Goal: Task Accomplishment & Management: Manage account settings

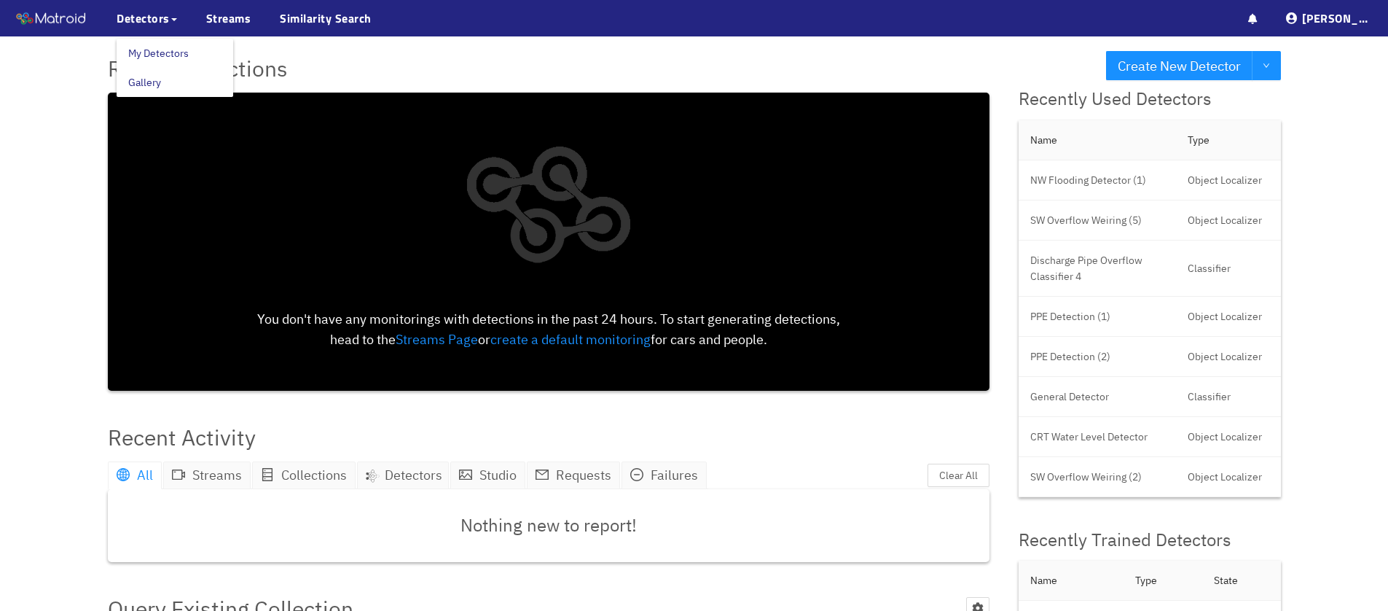
click at [157, 50] on link "My Detectors" at bounding box center [158, 53] width 60 height 29
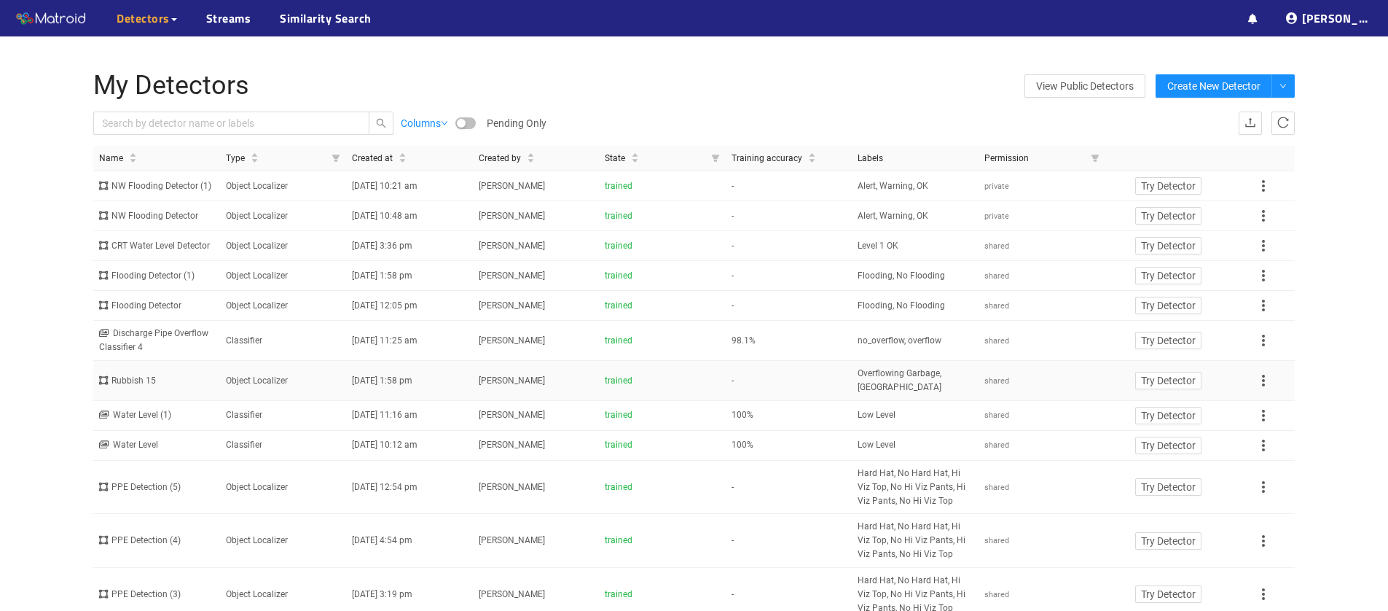
click at [148, 388] on div "Rubbish 15" at bounding box center [156, 381] width 115 height 14
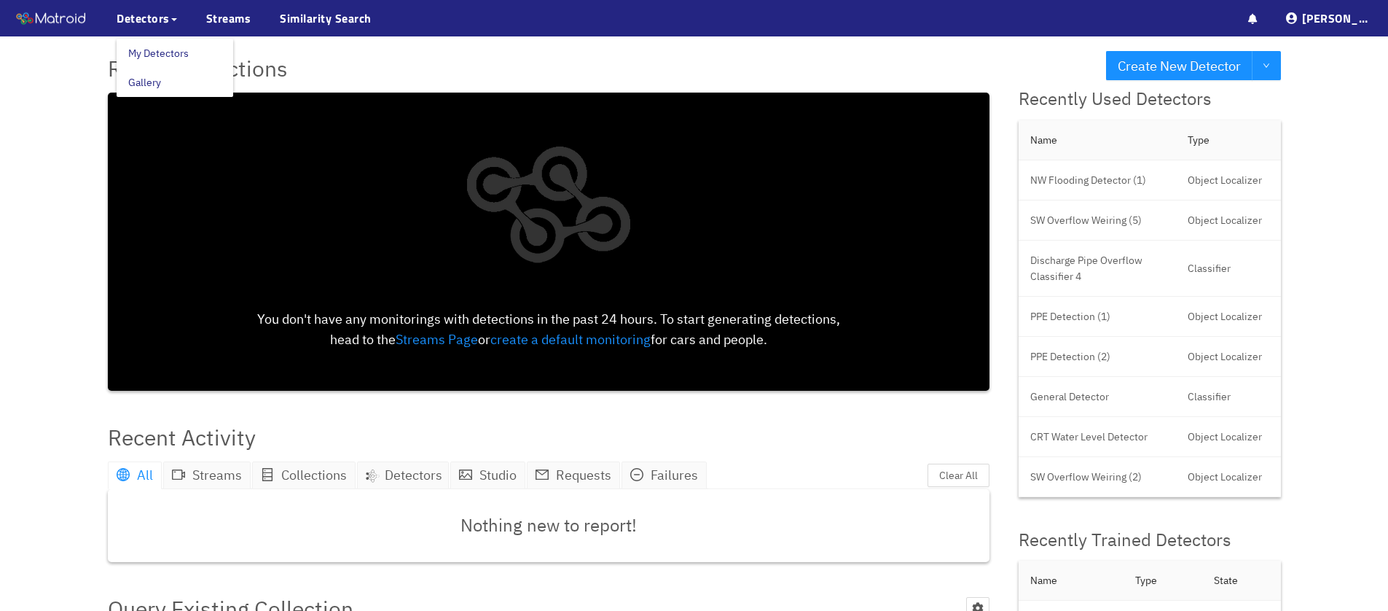
click at [151, 52] on link "My Detectors" at bounding box center [158, 53] width 60 height 29
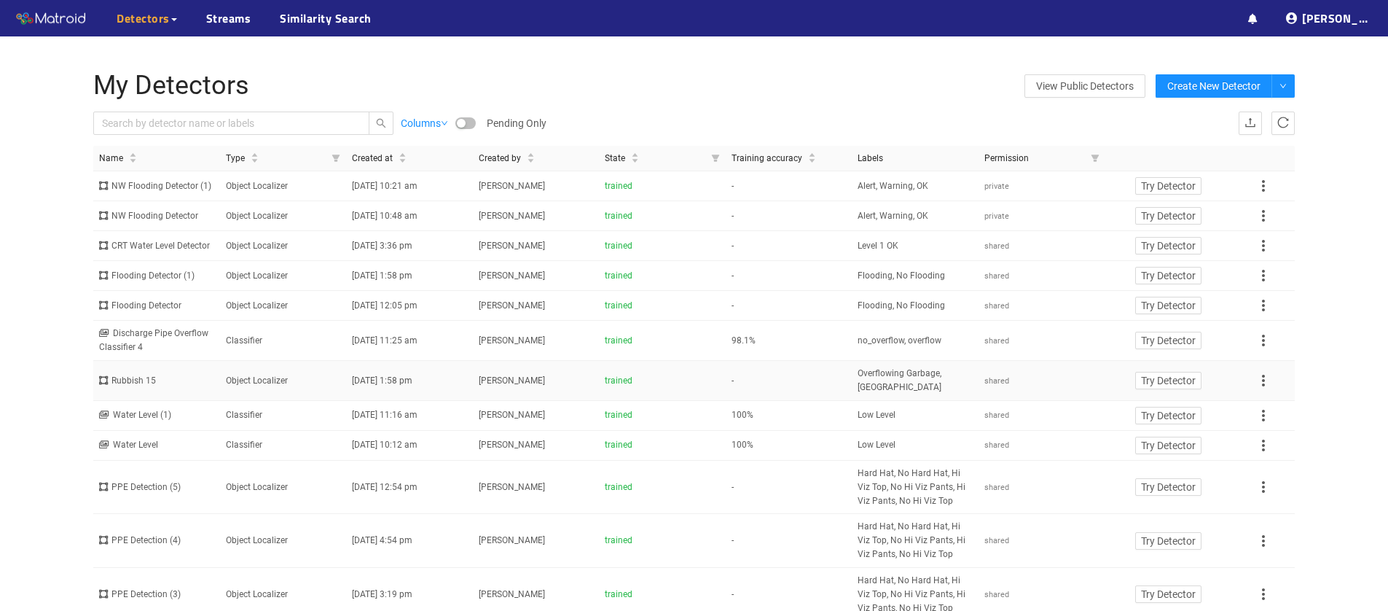
click at [152, 388] on div "Rubbish 15" at bounding box center [156, 381] width 115 height 14
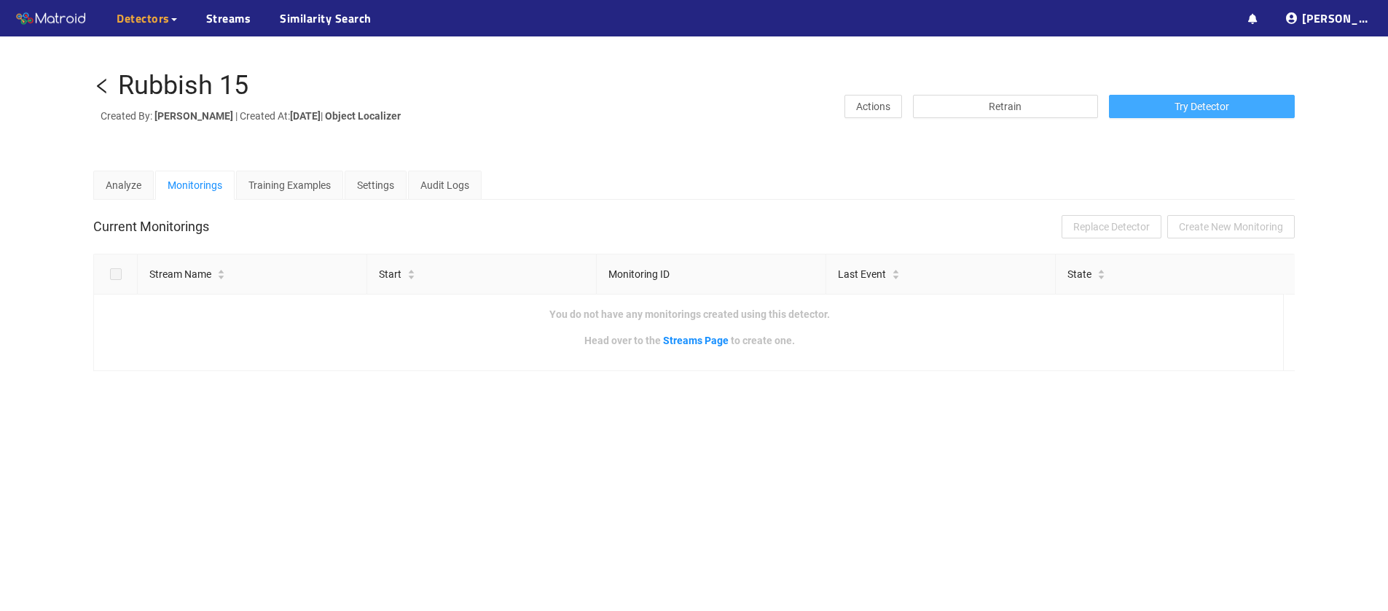
click at [1174, 98] on span "Try Detector" at bounding box center [1201, 106] width 55 height 16
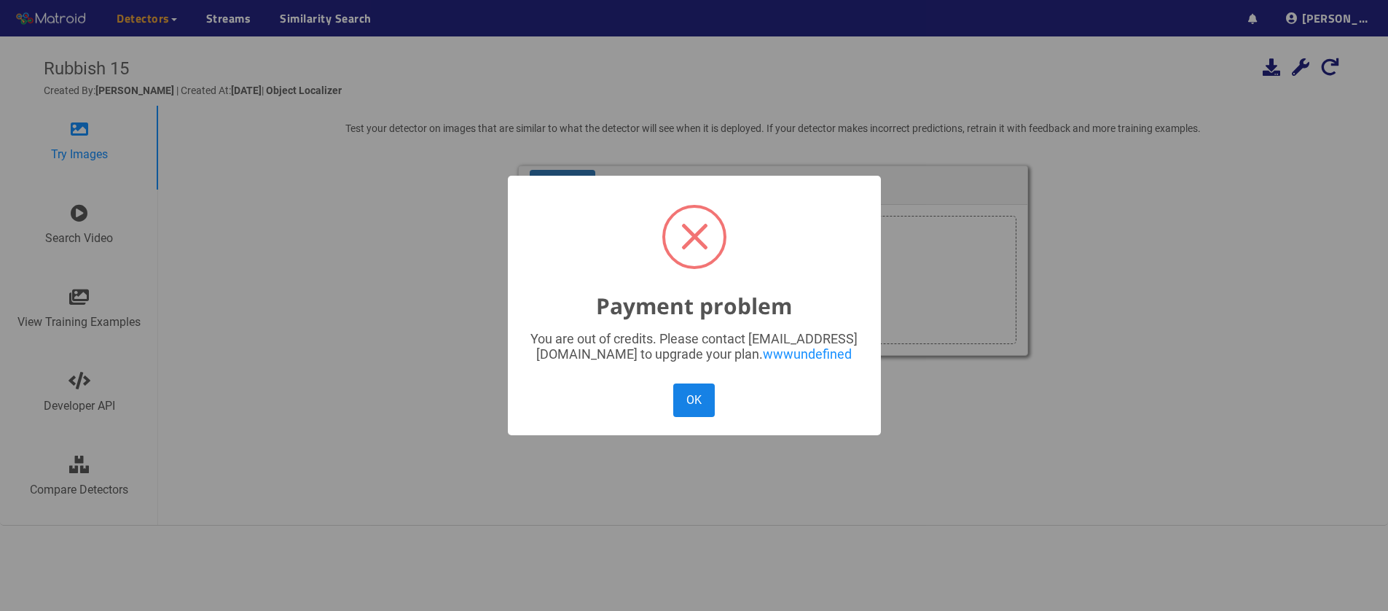
click at [696, 395] on button "OK" at bounding box center [693, 399] width 41 height 33
click at [695, 399] on button "OK" at bounding box center [693, 399] width 41 height 33
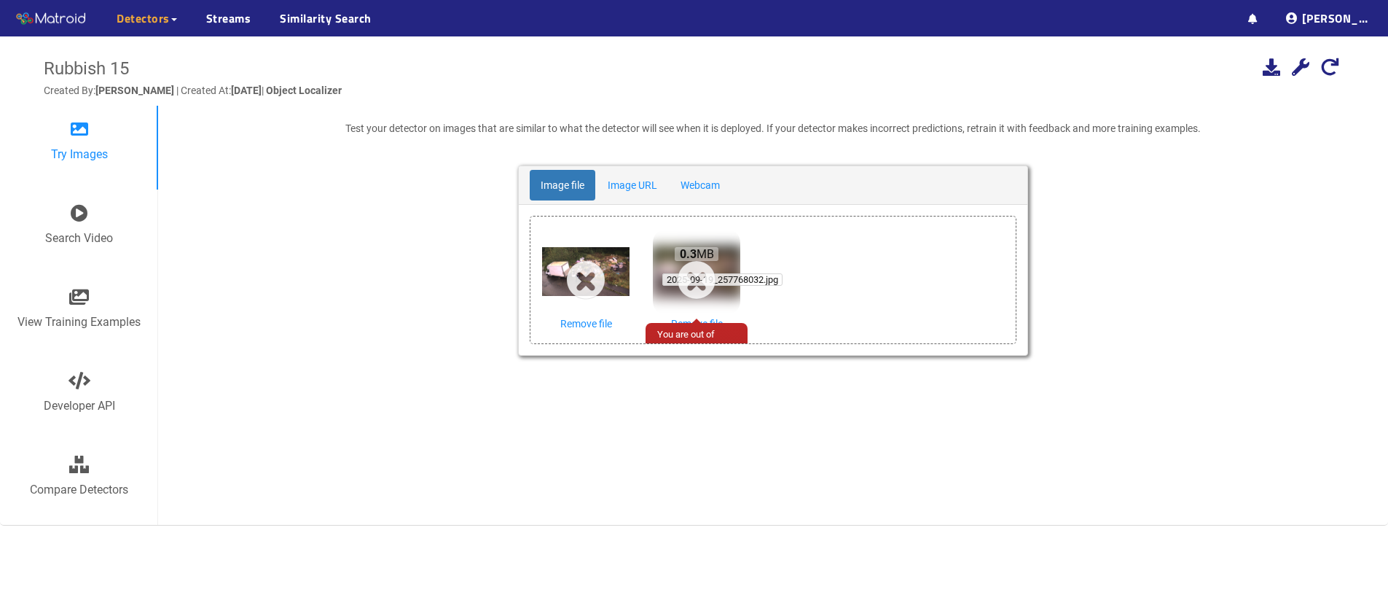
click at [692, 275] on span "2025-09-19_257768032.jpg" at bounding box center [722, 279] width 120 height 12
click at [696, 289] on div "0.3 MB 2025-09-19_257768032.jpg" at bounding box center [696, 267] width 87 height 78
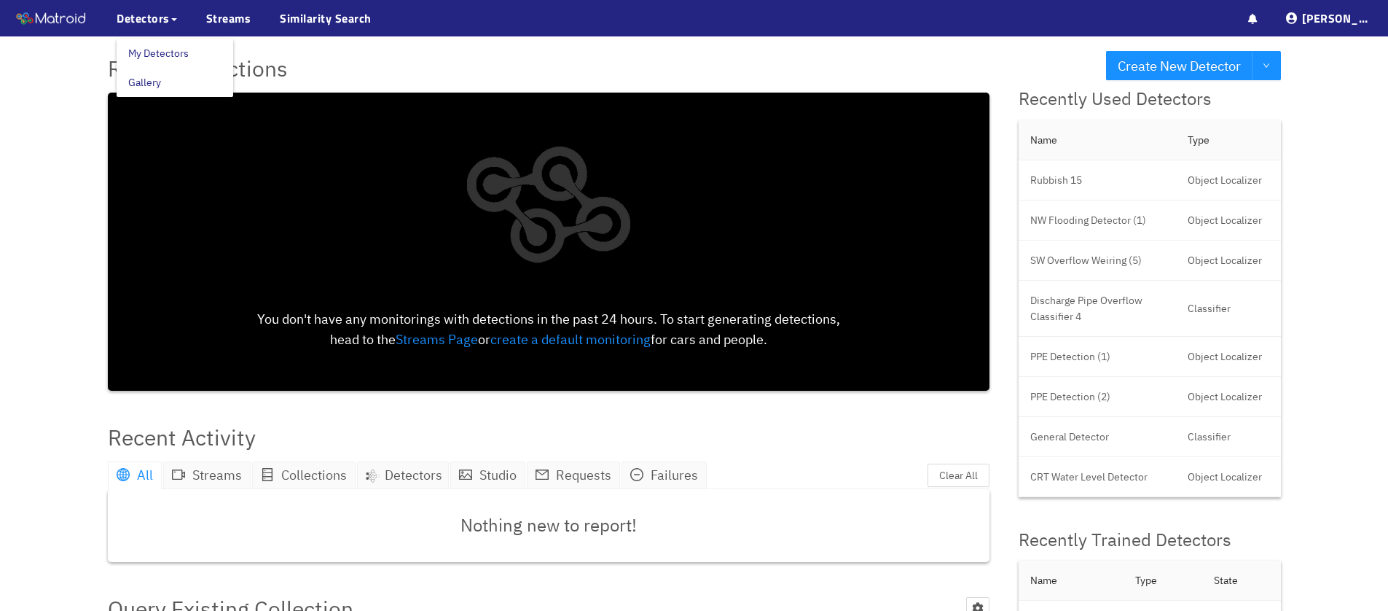
click at [146, 55] on link "My Detectors" at bounding box center [158, 53] width 60 height 29
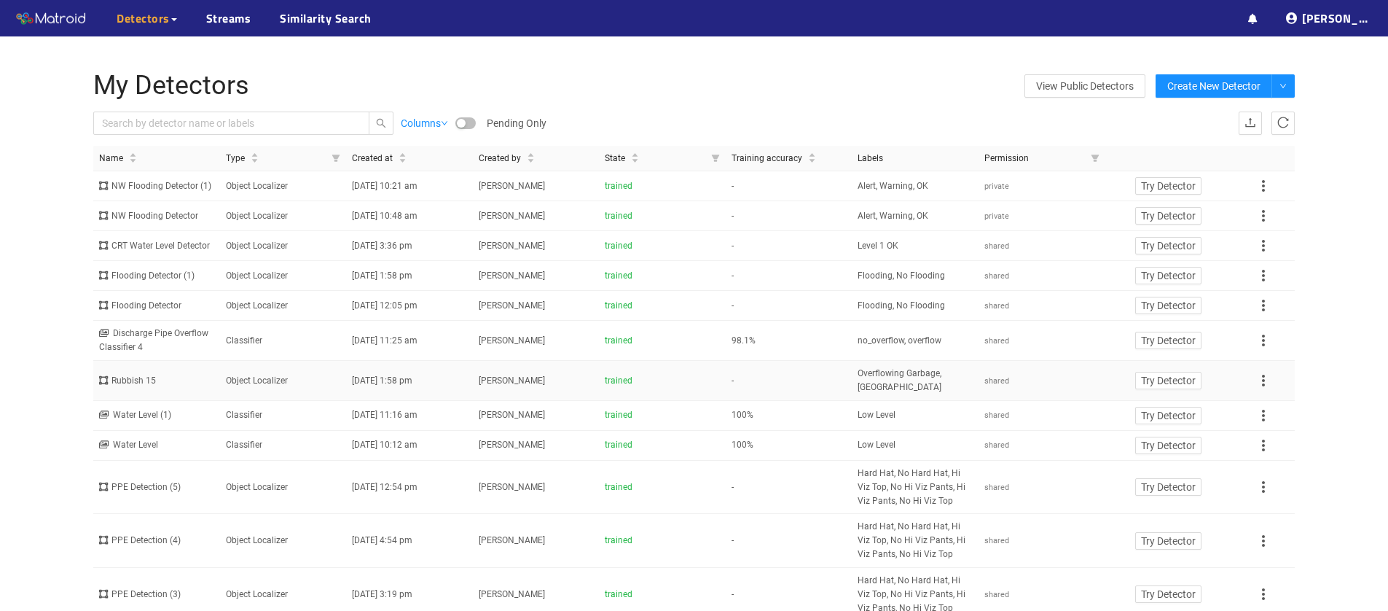
click at [143, 388] on div "Rubbish 15" at bounding box center [156, 381] width 115 height 14
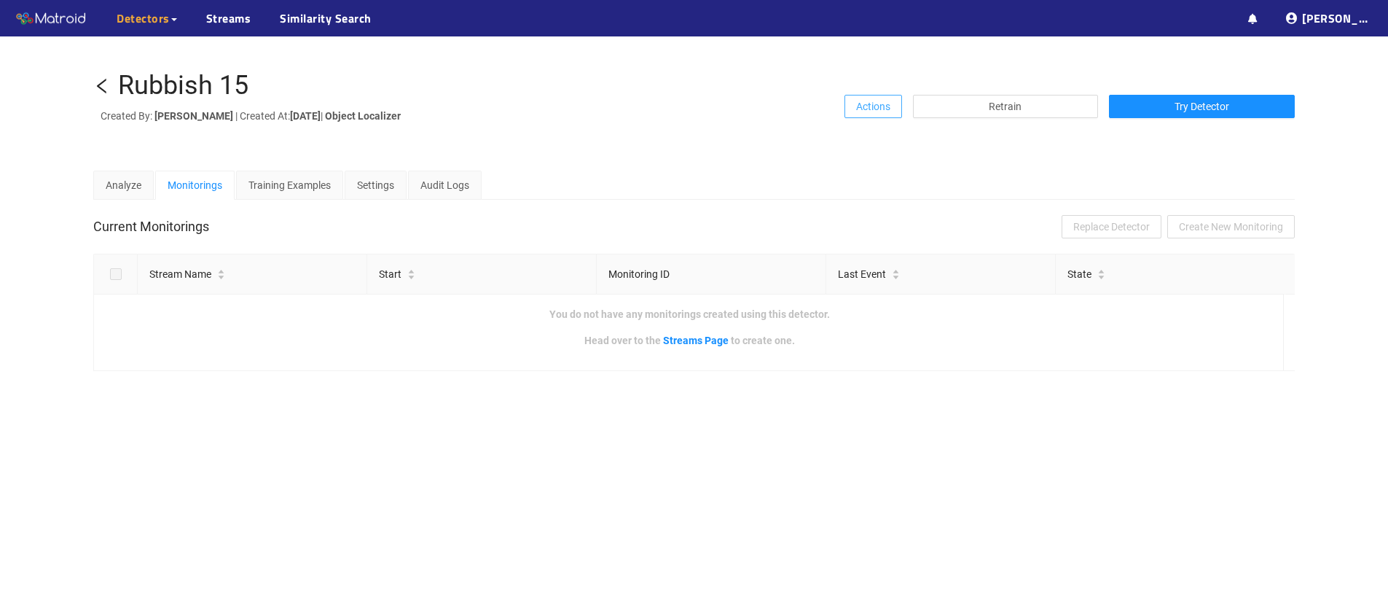
click at [868, 101] on span "Actions" at bounding box center [873, 106] width 34 height 16
click at [286, 185] on div "Training Examples" at bounding box center [289, 185] width 82 height 16
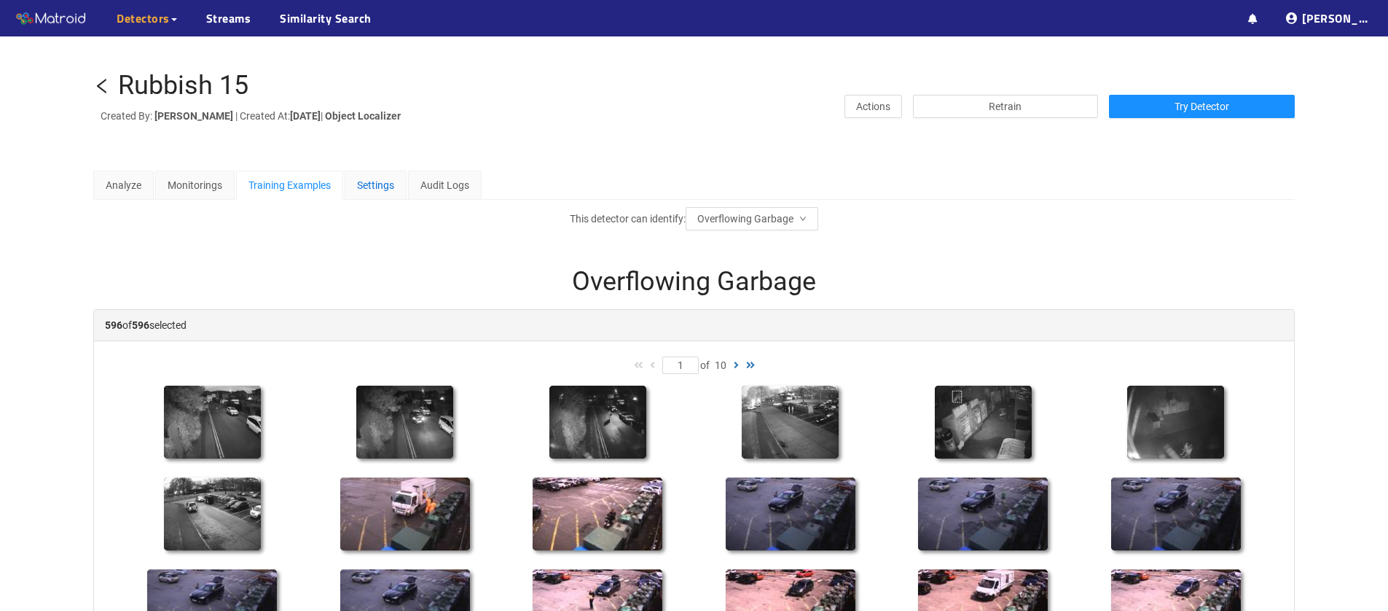
click at [373, 185] on div "Settings" at bounding box center [375, 185] width 37 height 16
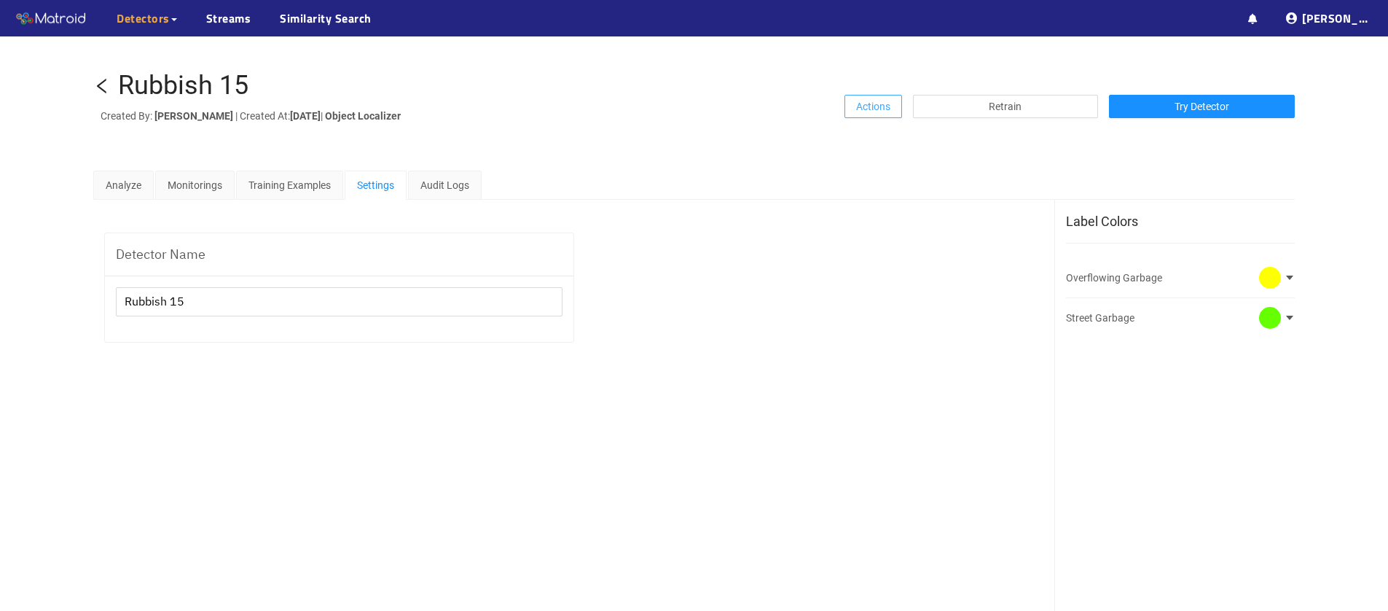
click at [858, 111] on span "Actions" at bounding box center [873, 106] width 34 height 16
click at [307, 186] on div "Training Examples" at bounding box center [289, 185] width 82 height 16
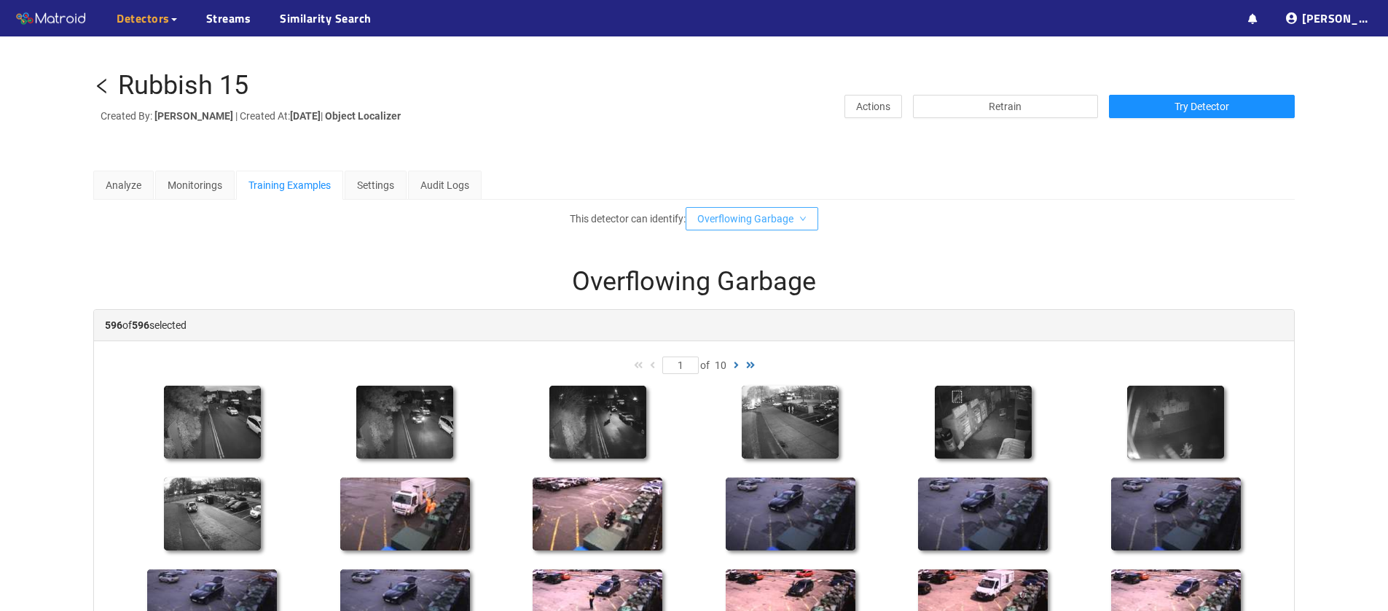
click at [806, 220] on icon "down" at bounding box center [802, 218] width 7 height 7
click at [96, 90] on icon "left" at bounding box center [101, 85] width 17 height 17
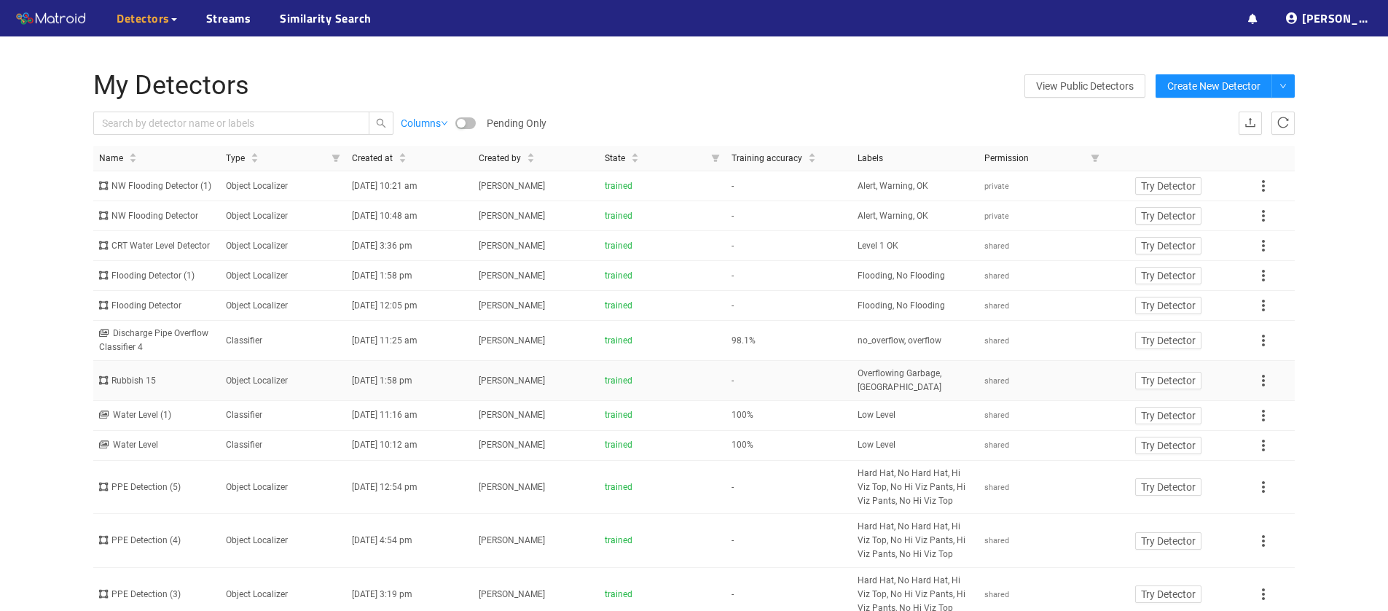
click at [1260, 389] on icon at bounding box center [1263, 380] width 17 height 17
click at [147, 388] on div "Rubbish 15" at bounding box center [156, 381] width 115 height 14
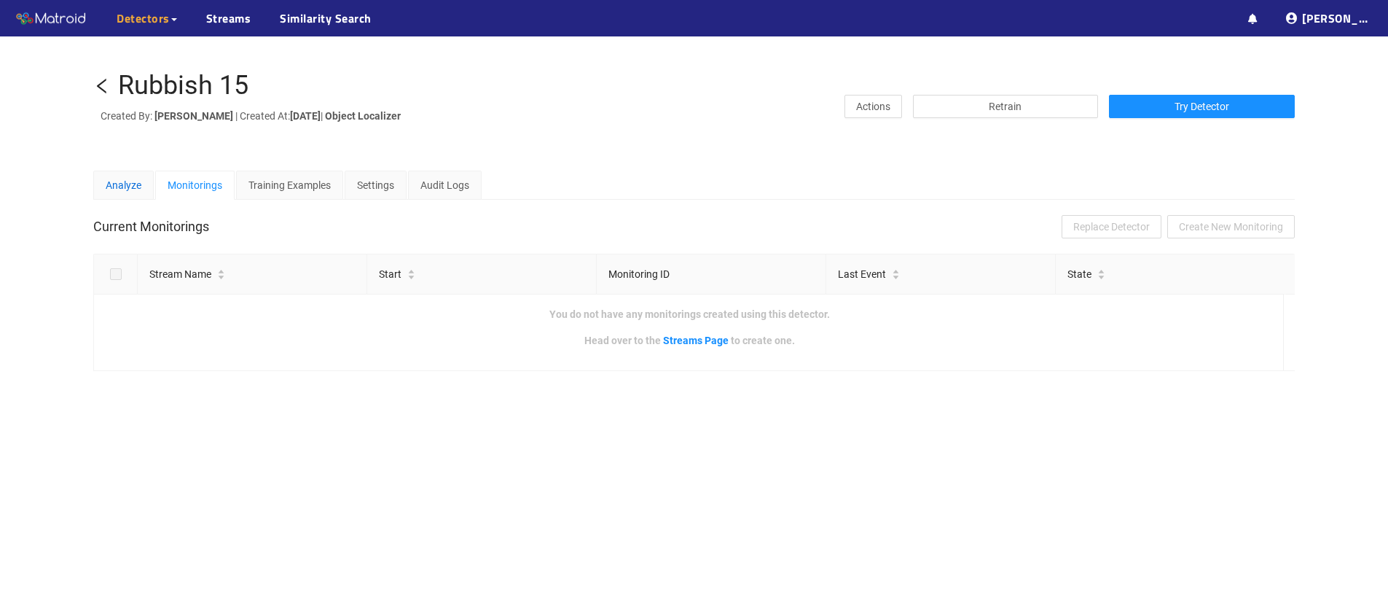
click at [119, 184] on div "Analyze" at bounding box center [124, 185] width 36 height 16
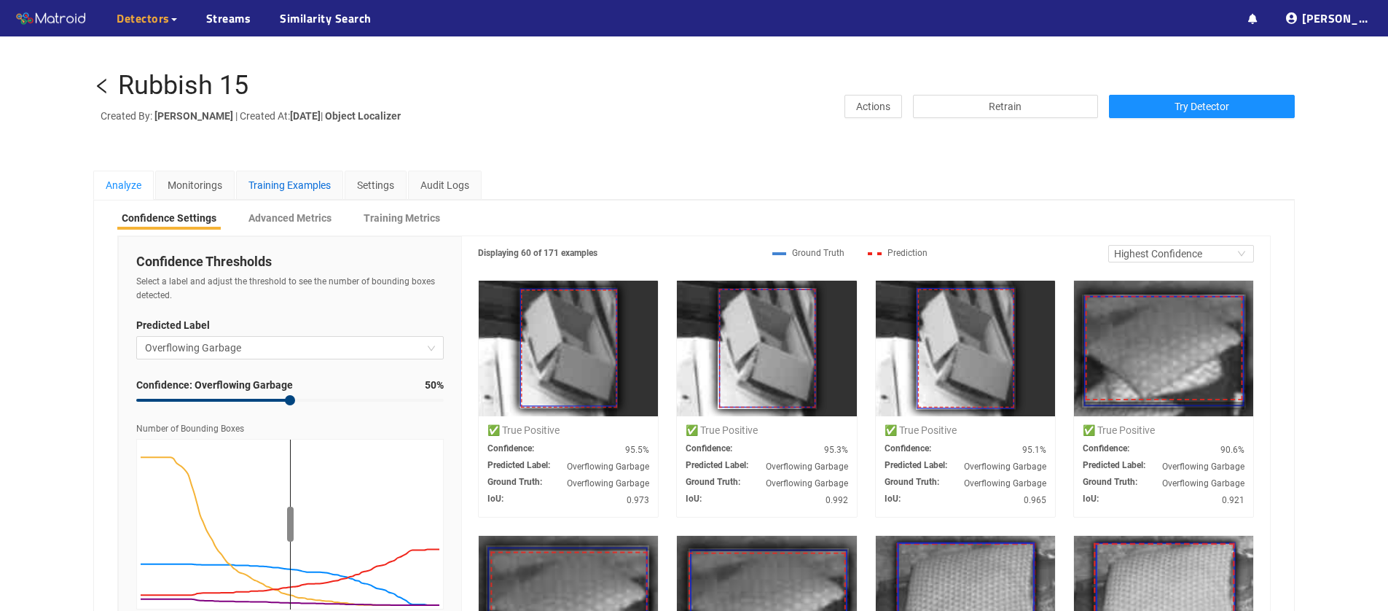
click at [310, 188] on div "Training Examples" at bounding box center [289, 185] width 82 height 16
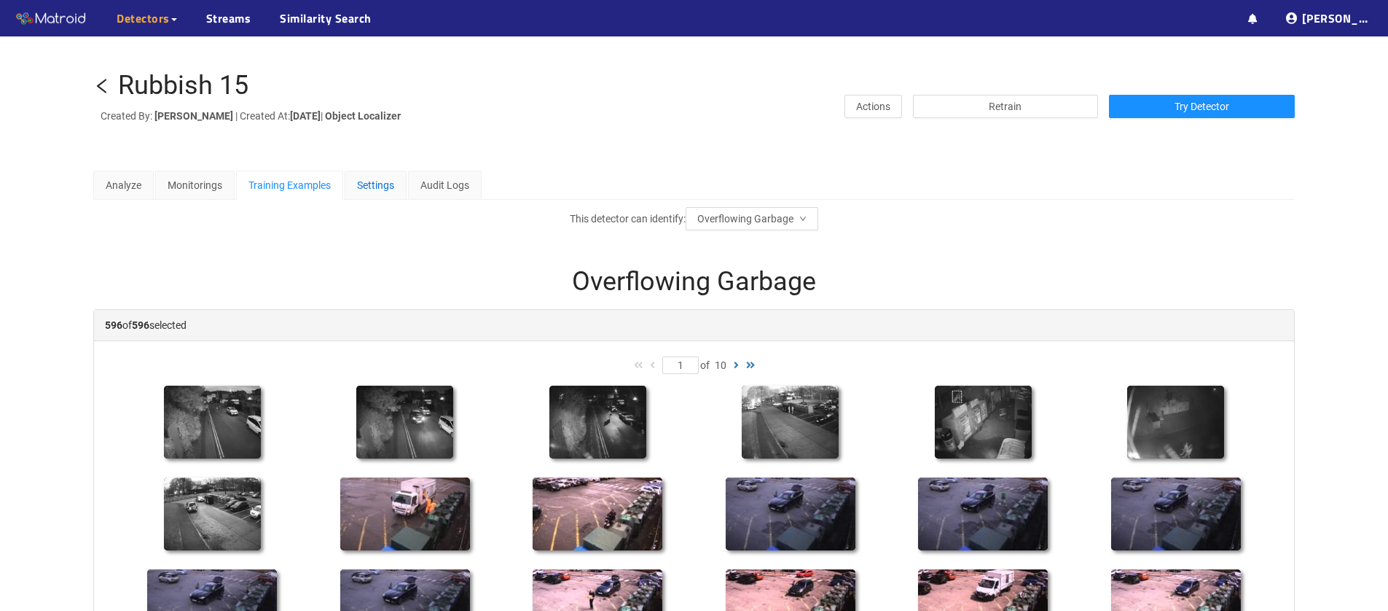
click at [394, 187] on div "Settings" at bounding box center [375, 185] width 37 height 16
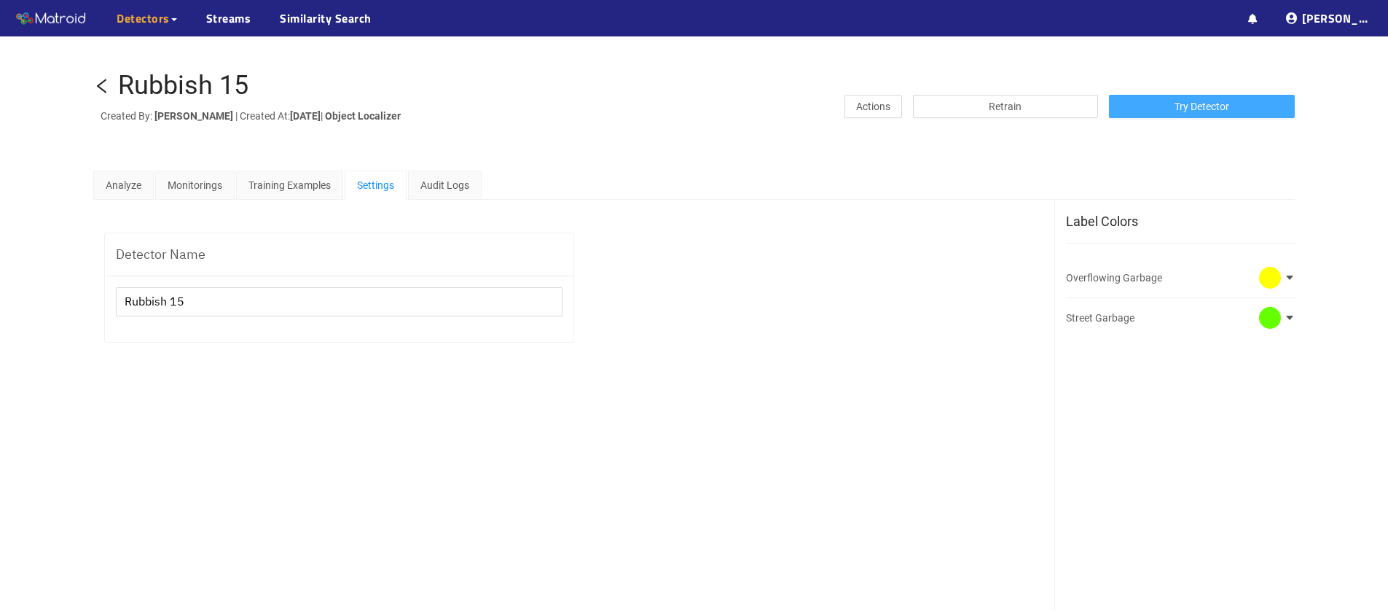
click at [1229, 109] on span "Try Detector" at bounding box center [1201, 106] width 55 height 16
click at [592, 157] on div "Rubbish 15 Created By: Dean McCondach | Created At: Fri Nov 29 2024 | Object Lo…" at bounding box center [694, 455] width 1388 height 838
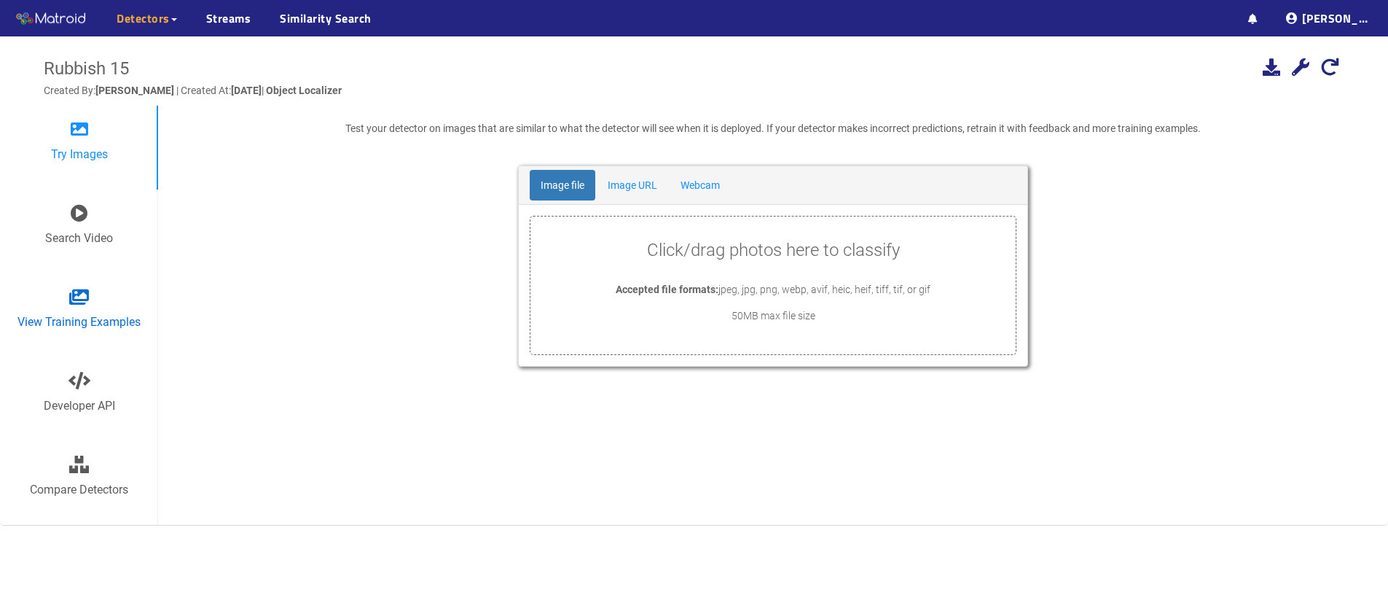
click at [107, 304] on div "View Training Examples" at bounding box center [78, 315] width 123 height 55
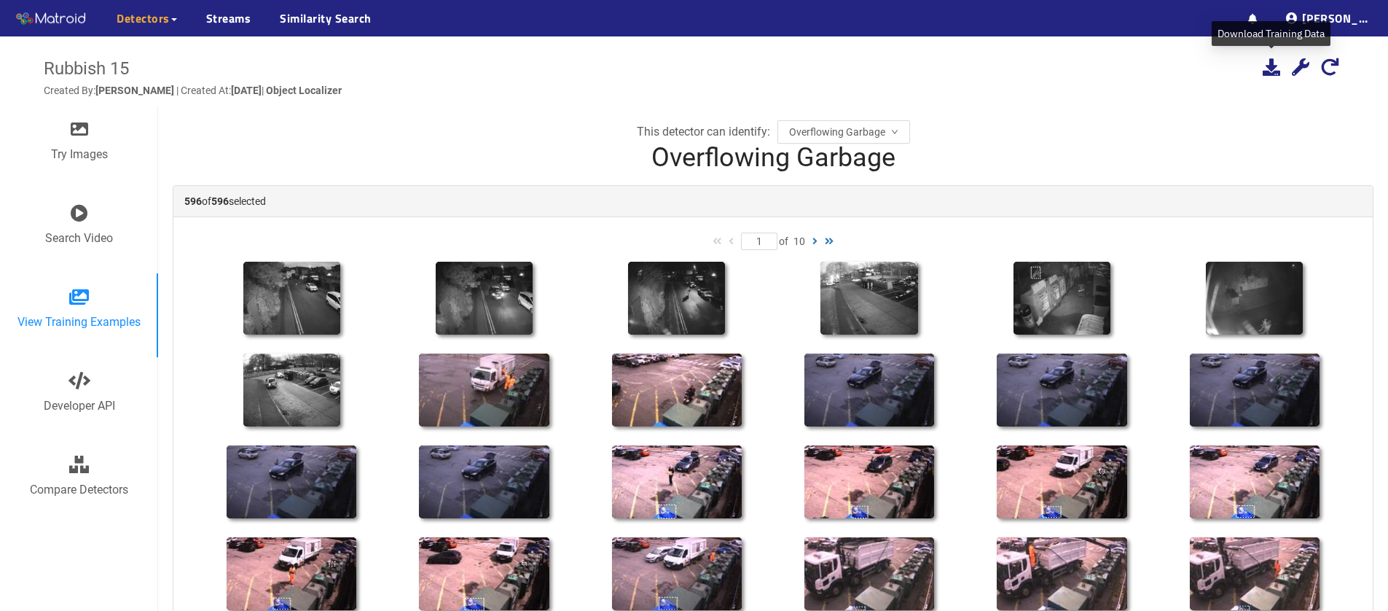
click at [1269, 64] on icon at bounding box center [1271, 66] width 17 height 17
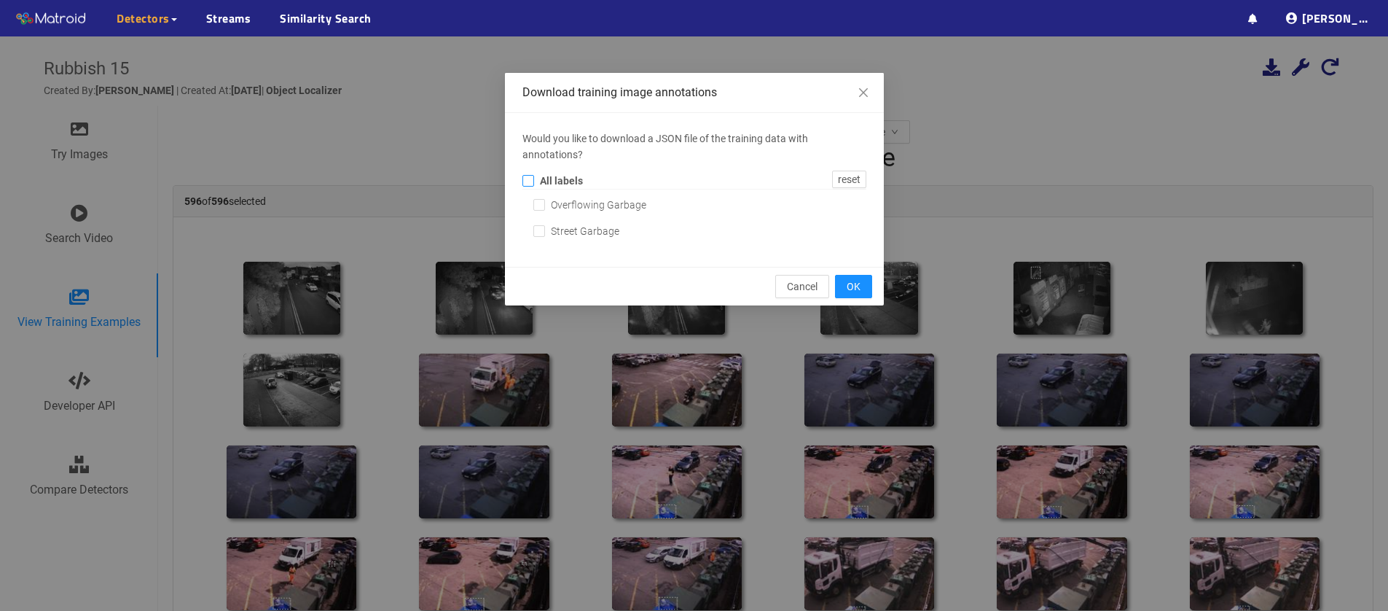
click at [530, 181] on input "All labels" at bounding box center [528, 184] width 12 height 12
checkbox input "true"
click at [860, 287] on button "OK" at bounding box center [853, 286] width 37 height 23
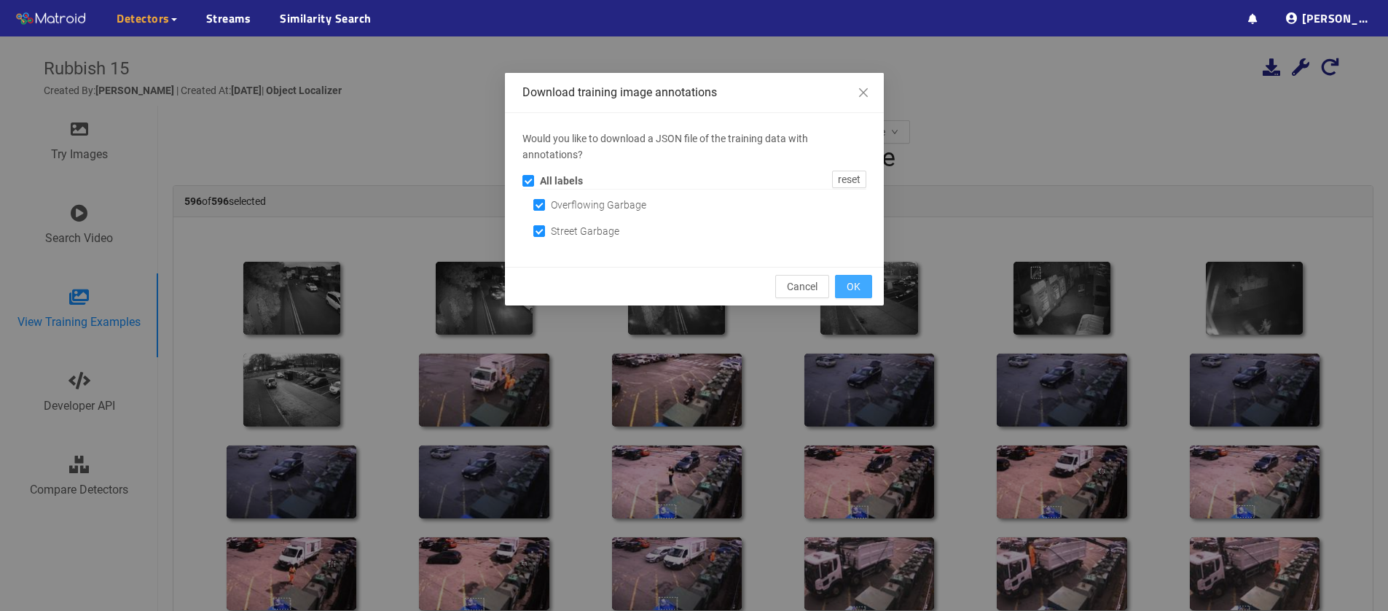
checkbox input "false"
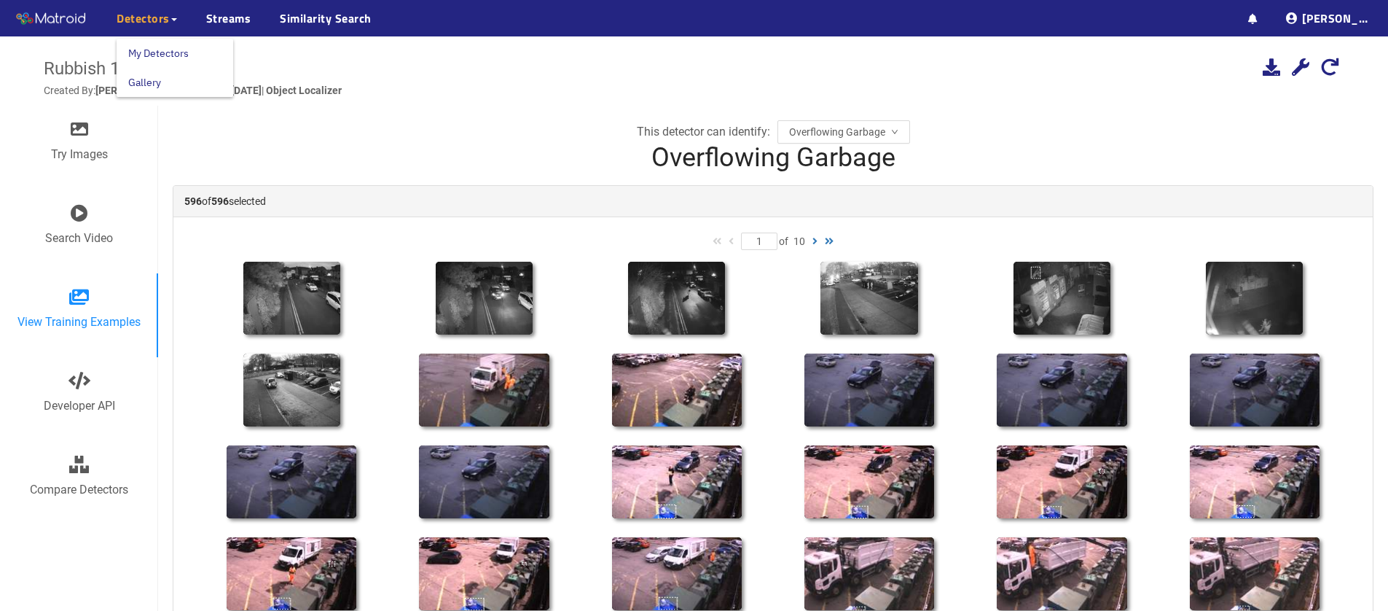
click at [172, 16] on span "Detectors" at bounding box center [147, 17] width 60 height 17
click at [321, 280] on icon at bounding box center [291, 298] width 102 height 76
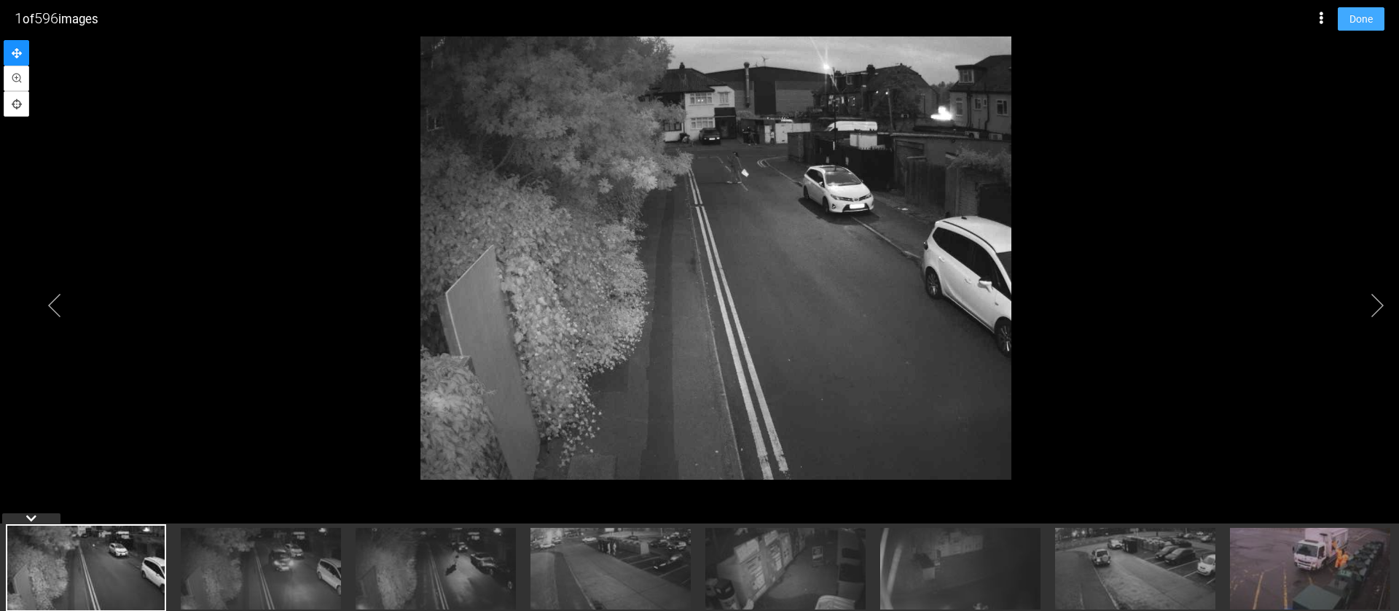
click at [1376, 15] on button "Done" at bounding box center [1361, 18] width 47 height 23
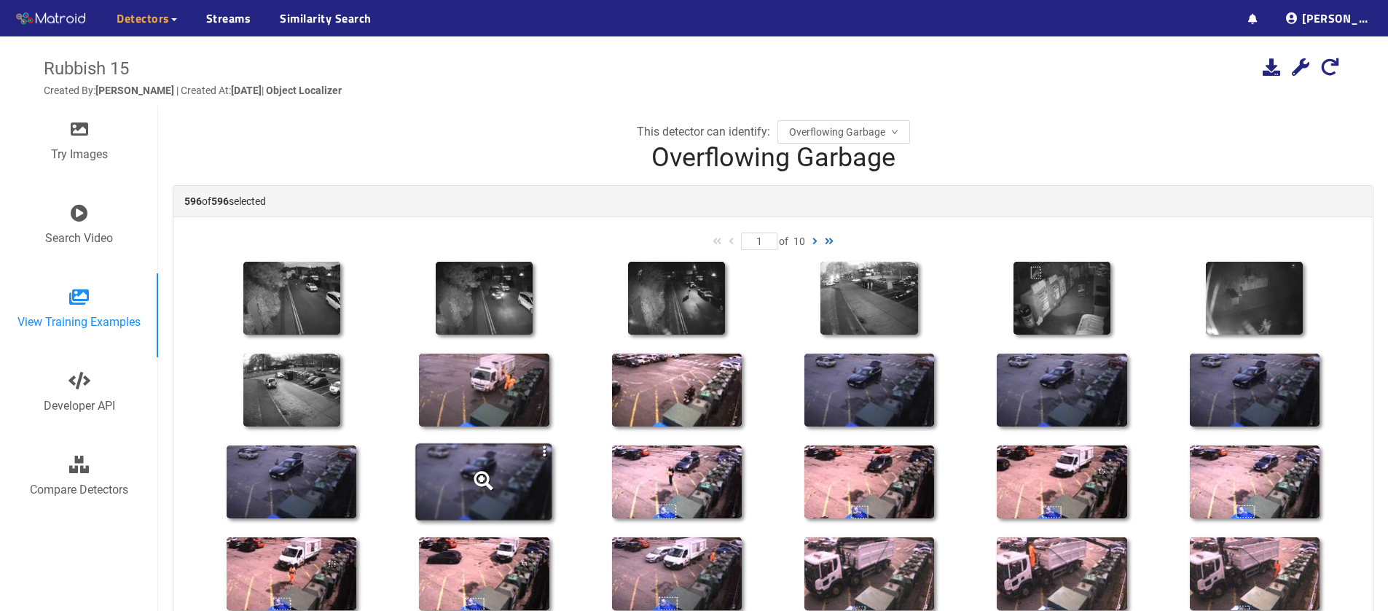
scroll to position [355, 0]
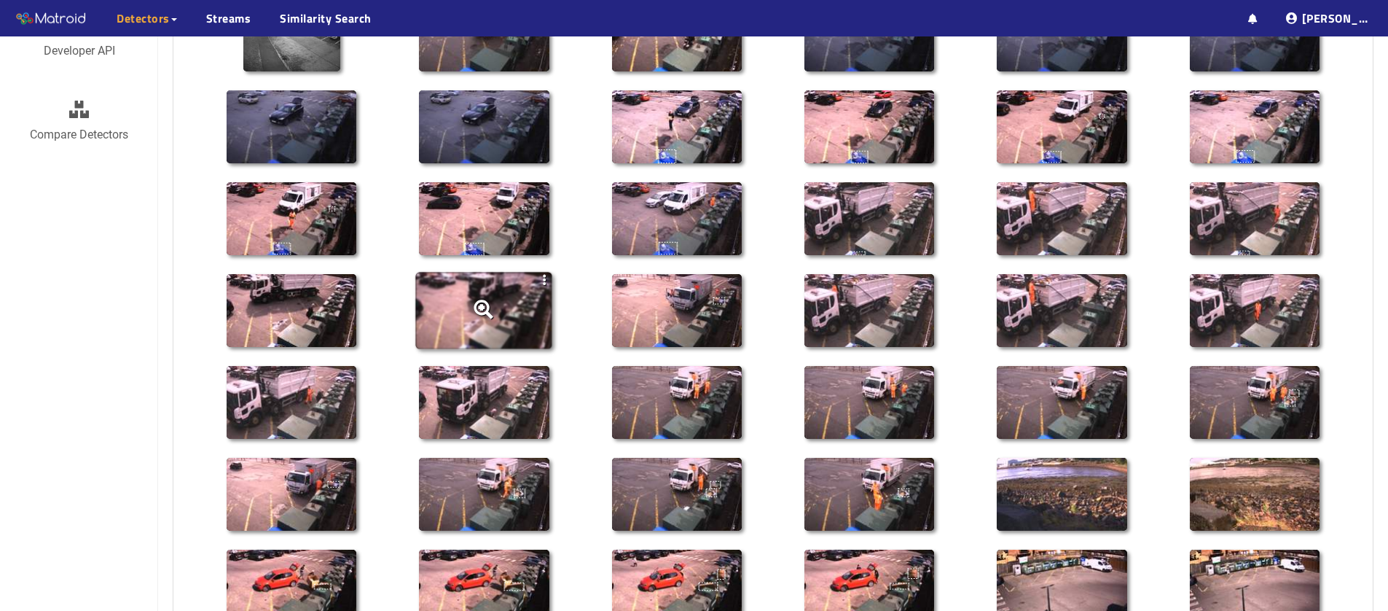
click at [493, 304] on div at bounding box center [483, 309] width 19 height 19
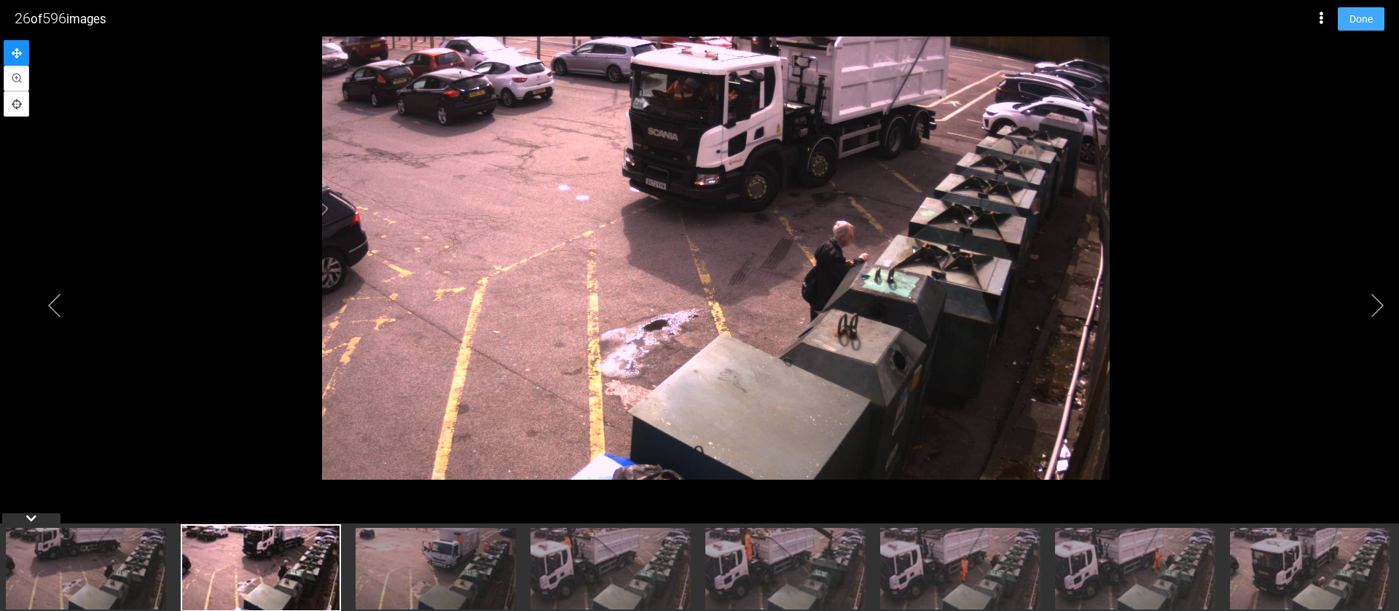
click at [1357, 17] on span "Done" at bounding box center [1360, 19] width 23 height 16
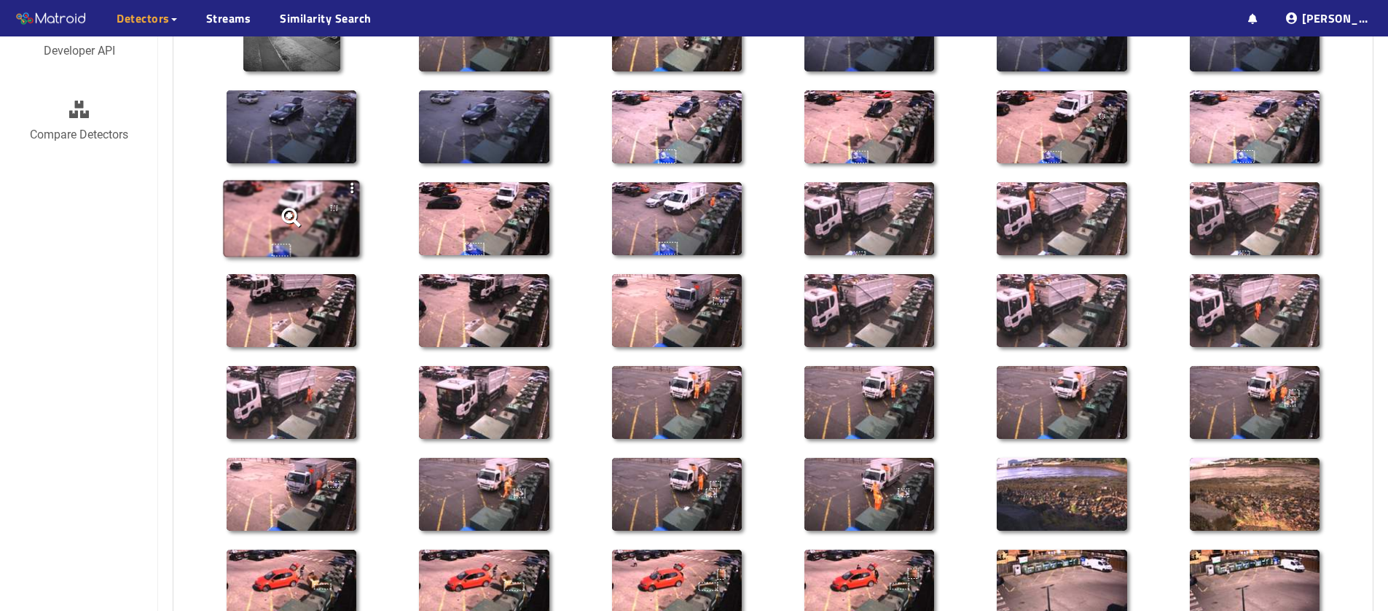
scroll to position [0, 0]
